Goal: Navigation & Orientation: Find specific page/section

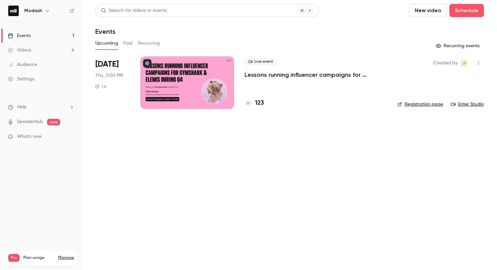
click at [268, 135] on main "Search for videos or events New video Schedule Events Upcoming Past Recurring R…" at bounding box center [289, 135] width 415 height 270
click at [36, 39] on link "Events 1" at bounding box center [41, 36] width 82 height 14
